Goal: Information Seeking & Learning: Check status

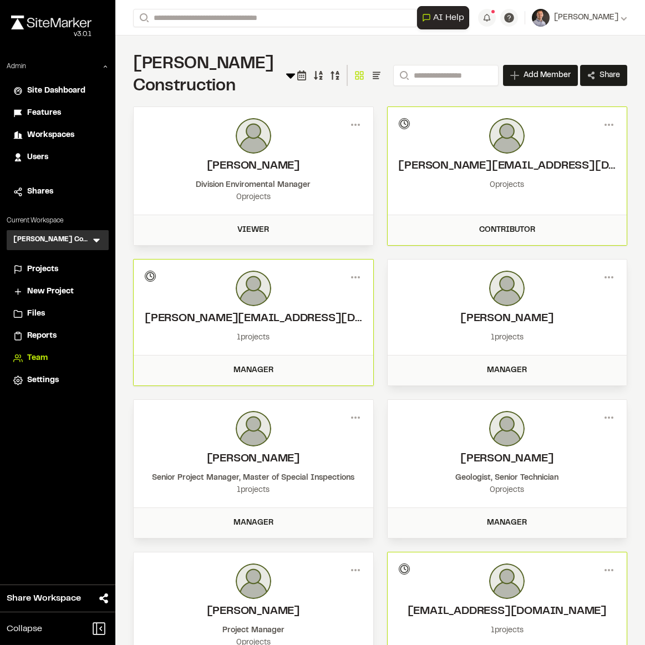
scroll to position [348, 0]
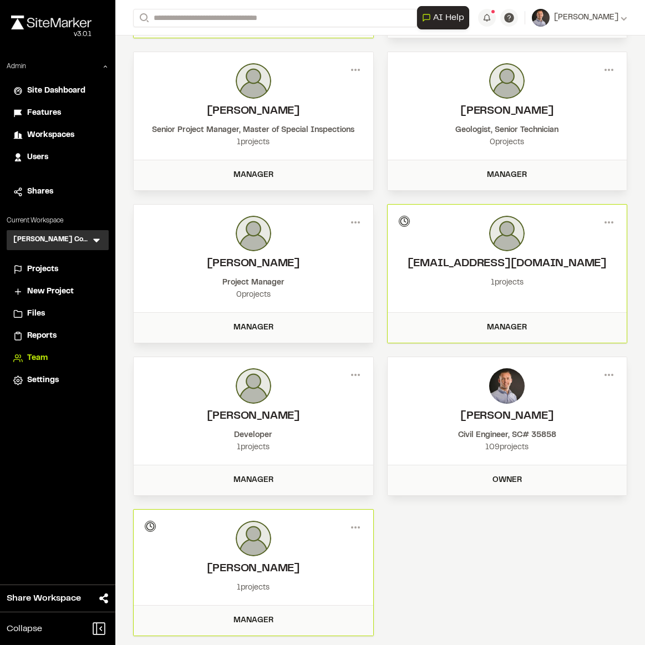
click at [98, 243] on icon at bounding box center [96, 239] width 11 height 11
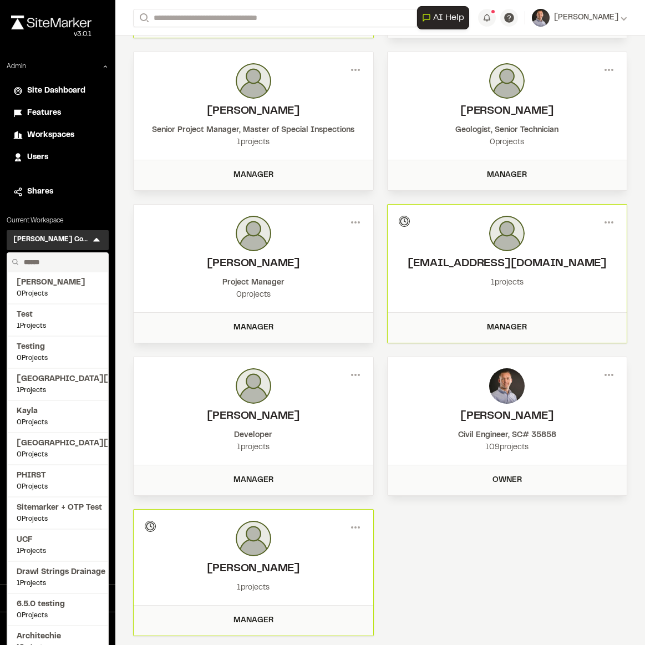
click at [64, 261] on input "text" at bounding box center [61, 262] width 84 height 19
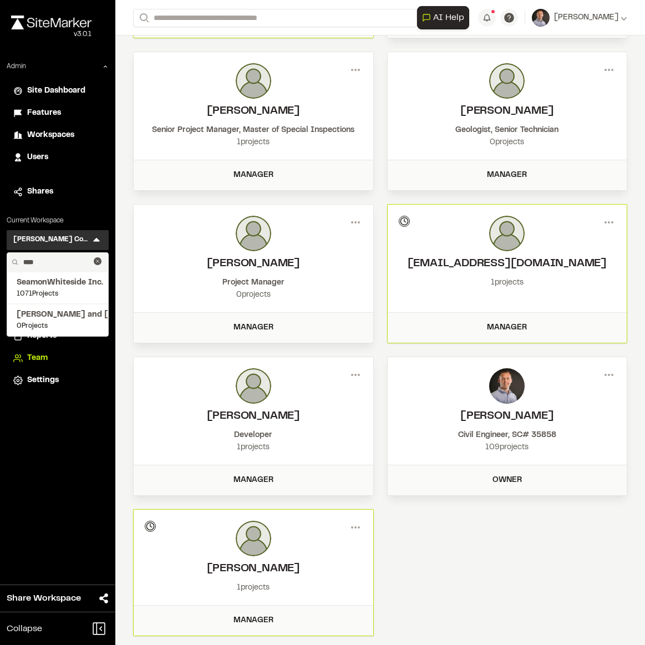
type input "****"
click at [64, 281] on span "SeamonWhiteside Inc." at bounding box center [58, 283] width 82 height 12
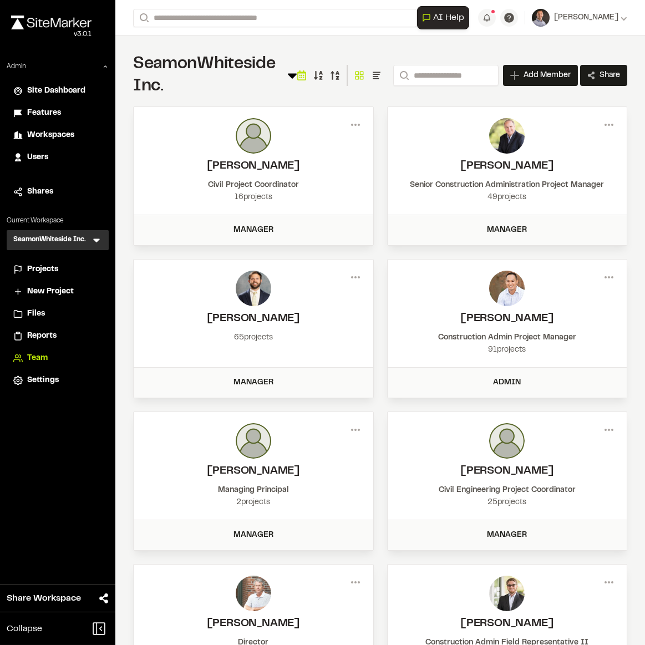
click at [48, 334] on span "Reports" at bounding box center [41, 336] width 29 height 12
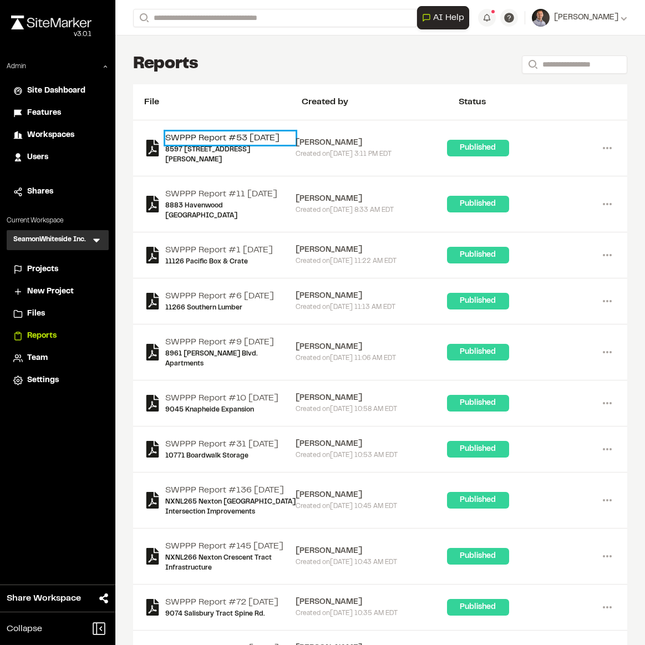
click at [195, 137] on link "SWPPP Report #53 2025-09-08" at bounding box center [230, 137] width 130 height 13
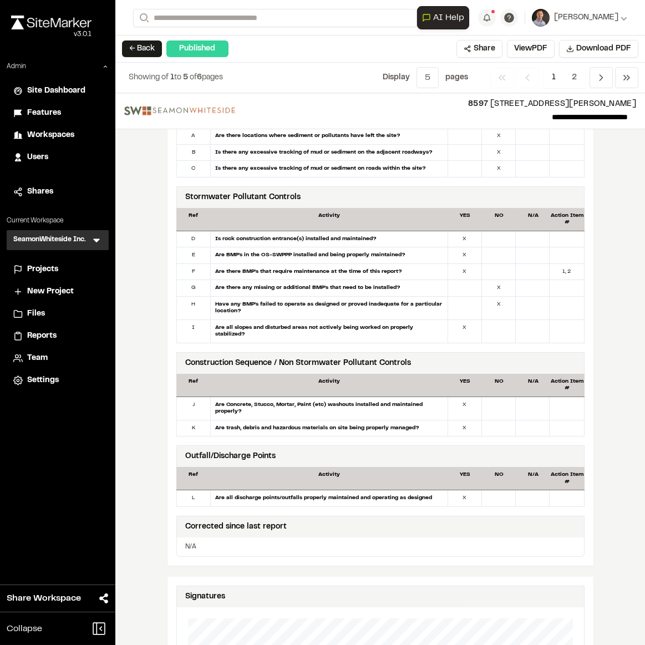
scroll to position [302, 0]
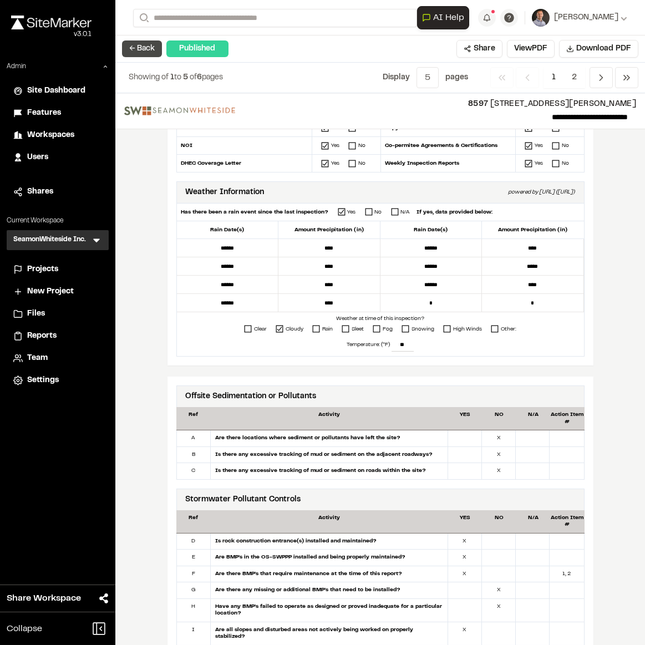
click at [145, 50] on button "← Back" at bounding box center [142, 48] width 40 height 17
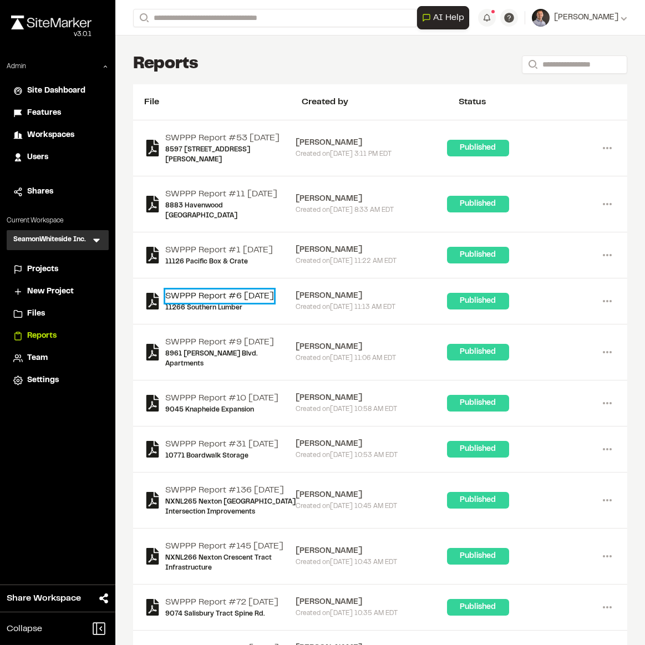
click at [212, 303] on link "SWPPP Report #6 2025-09-05" at bounding box center [219, 295] width 109 height 13
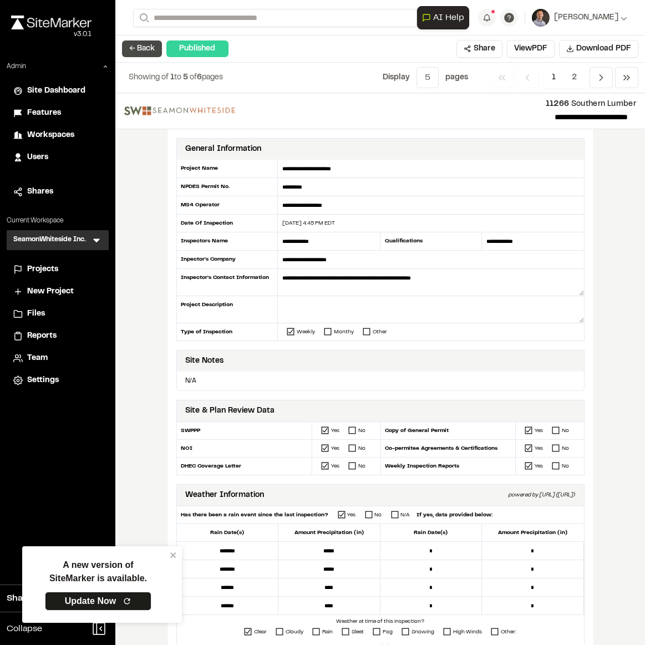
click at [143, 45] on button "← Back" at bounding box center [142, 48] width 40 height 17
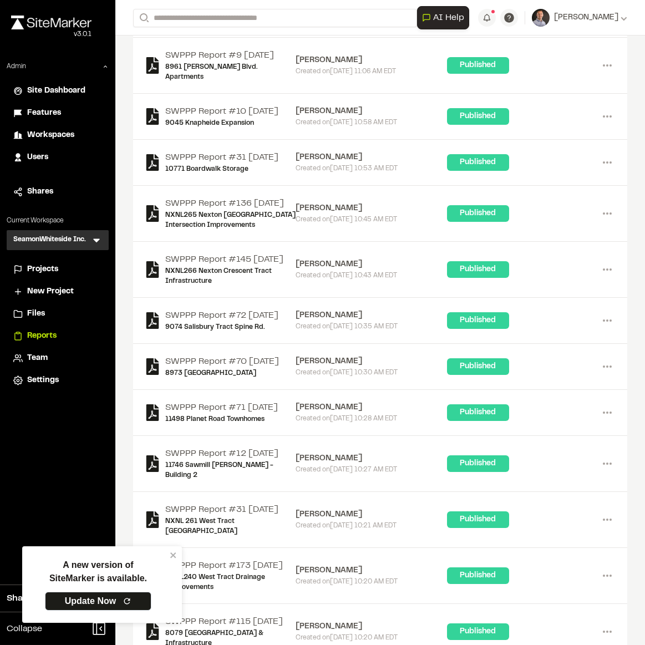
scroll to position [302, 0]
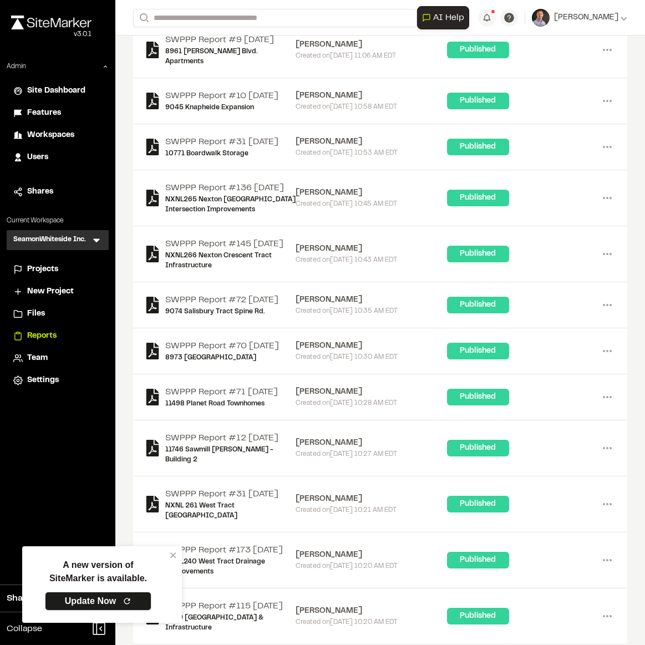
click at [106, 599] on link "Update Now" at bounding box center [98, 601] width 106 height 19
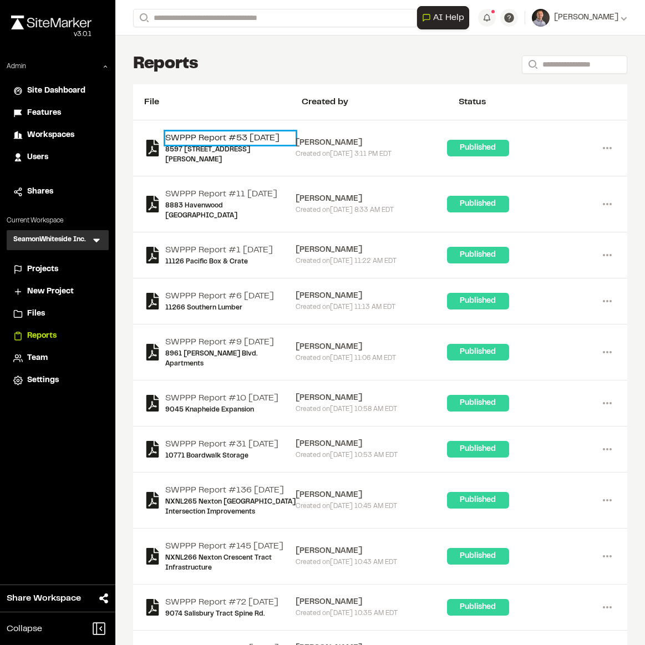
click at [259, 139] on link "SWPPP Report #53 [DATE]" at bounding box center [230, 137] width 130 height 13
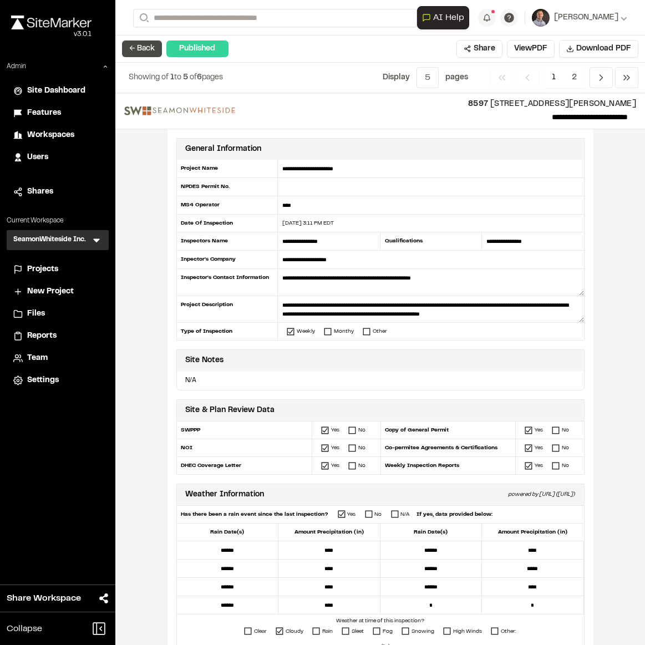
click at [142, 53] on button "← Back" at bounding box center [142, 48] width 40 height 17
